Goal: Task Accomplishment & Management: Use online tool/utility

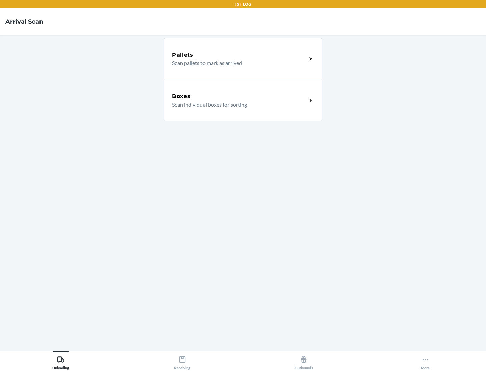
click at [239, 97] on div "Boxes" at bounding box center [239, 96] width 135 height 8
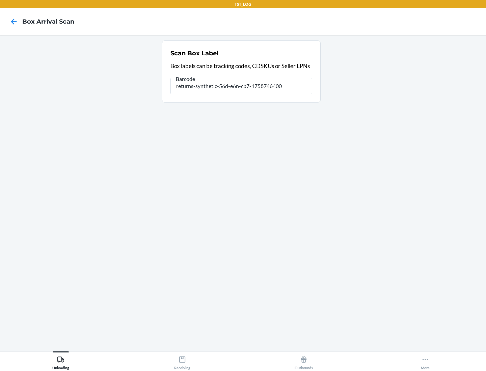
type input "returns-synthetic-56d-e6n-cb7-1758746400"
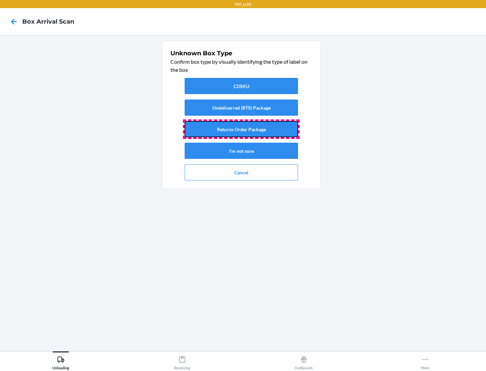
click at [241, 129] on button "Returns Order Package" at bounding box center [241, 129] width 113 height 16
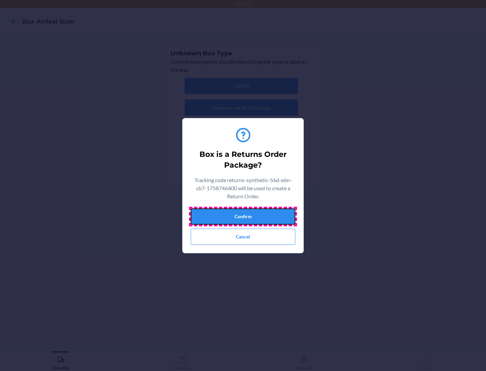
click at [243, 216] on button "Confirm" at bounding box center [243, 217] width 105 height 16
